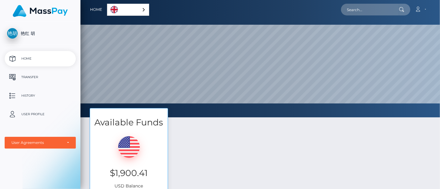
scroll to position [117, 359]
click at [52, 156] on div "艳红 胡 Home Transfer History User Profile MassPay Card - USD MassPay Card - CAD" at bounding box center [40, 105] width 80 height 166
click at [38, 80] on p "Transfer" at bounding box center [40, 77] width 66 height 9
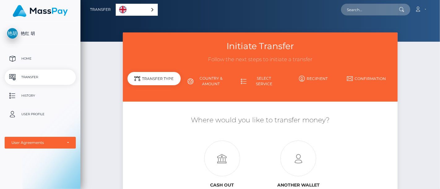
scroll to position [75, 0]
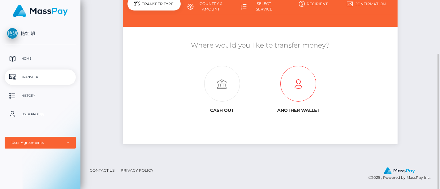
click at [299, 83] on icon at bounding box center [298, 84] width 76 height 36
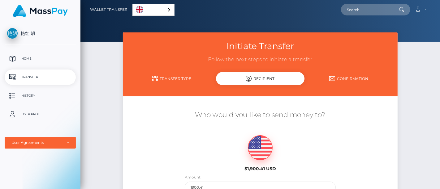
scroll to position [103, 0]
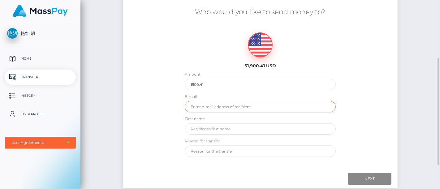
click at [202, 107] on input "email" at bounding box center [260, 106] width 151 height 11
drag, startPoint x: 215, startPoint y: 75, endPoint x: 215, endPoint y: 79, distance: 3.7
click at [215, 75] on div "Amount 1900.41" at bounding box center [260, 80] width 151 height 19
click at [216, 82] on input "1900.41" at bounding box center [260, 84] width 151 height 11
type input "1900"
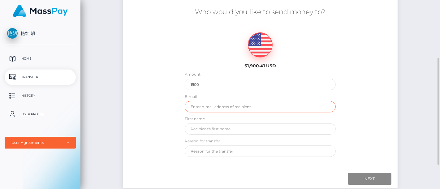
click at [216, 105] on input "email" at bounding box center [260, 106] width 151 height 11
type input "[EMAIL_ADDRESS][DOMAIN_NAME]"
click at [209, 127] on input "text" at bounding box center [260, 128] width 151 height 11
type input "uzesta"
click at [58, 170] on div "艳红 胡 Home Transfer History User Profile MassPay Card - USD MassPay Card - CAD" at bounding box center [40, 105] width 80 height 166
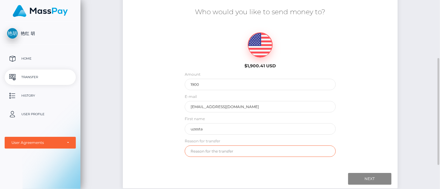
drag, startPoint x: 221, startPoint y: 152, endPoint x: 234, endPoint y: 152, distance: 13.0
click at [221, 152] on input "text" at bounding box center [260, 151] width 151 height 11
paste input "0779364"
type input "0779364"
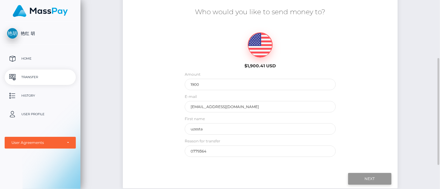
click at [374, 177] on input "Next" at bounding box center [369, 179] width 43 height 12
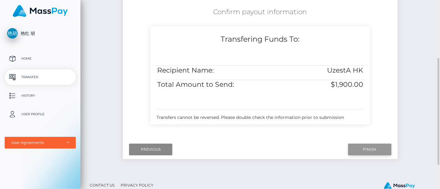
click at [382, 149] on input "Finish" at bounding box center [369, 150] width 43 height 12
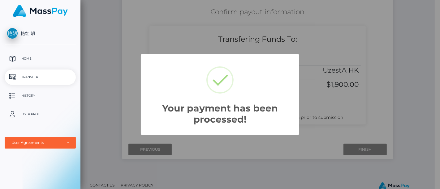
click at [127, 47] on div "Your payment has been processed! × OK Cancel" at bounding box center [220, 94] width 440 height 189
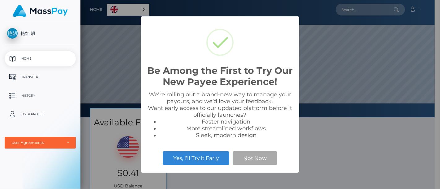
scroll to position [117, 354]
click at [119, 84] on div "Be Among the First to Try Our New Payee Experience! × We're rolling out a brand…" at bounding box center [220, 94] width 440 height 189
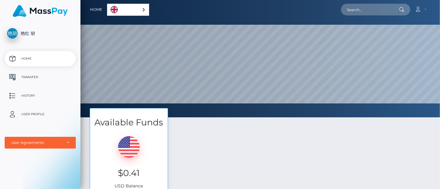
scroll to position [117, 359]
